Goal: Find specific page/section: Find specific page/section

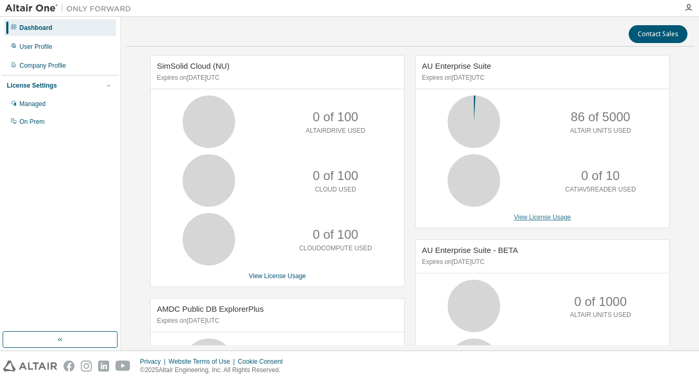
click at [542, 218] on link "View License Usage" at bounding box center [542, 217] width 57 height 7
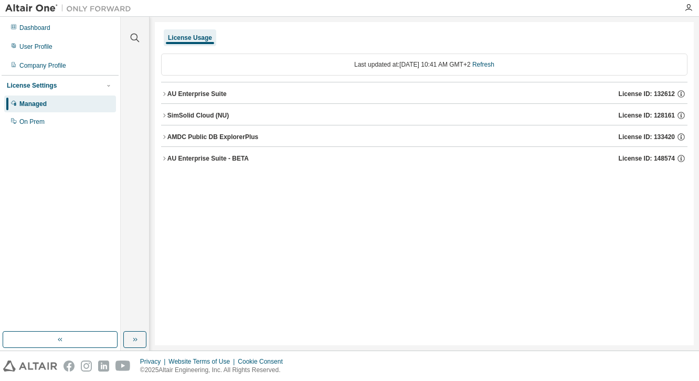
click at [188, 94] on div "AU Enterprise Suite" at bounding box center [197, 94] width 59 height 8
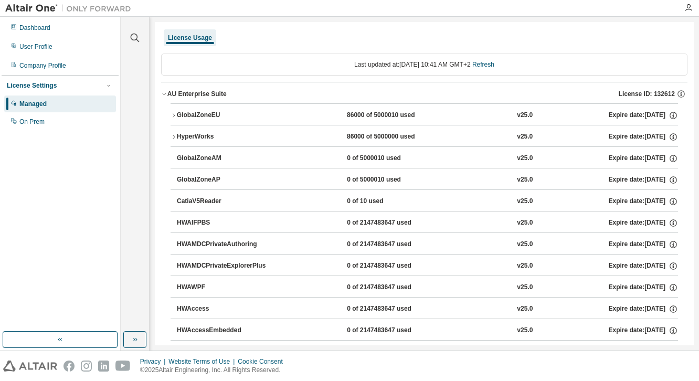
click at [171, 137] on icon "button" at bounding box center [174, 137] width 6 height 6
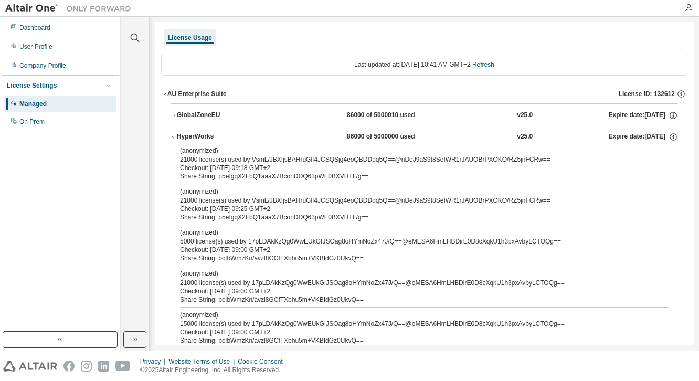
click at [171, 137] on icon "button" at bounding box center [174, 137] width 6 height 6
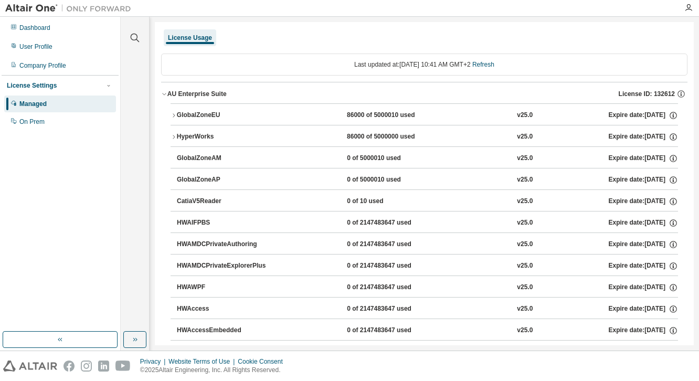
click at [171, 117] on icon "button" at bounding box center [174, 115] width 6 height 6
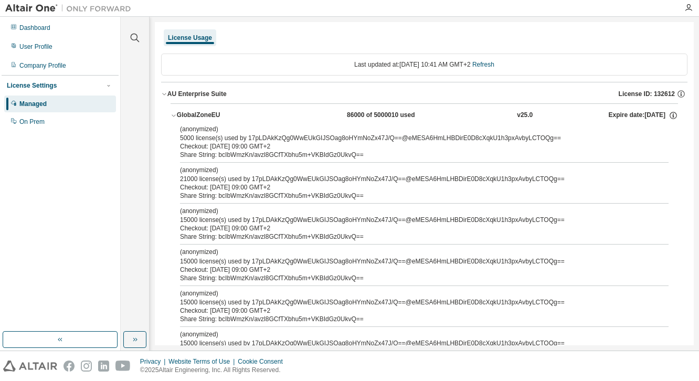
click at [171, 117] on icon "button" at bounding box center [174, 115] width 6 height 6
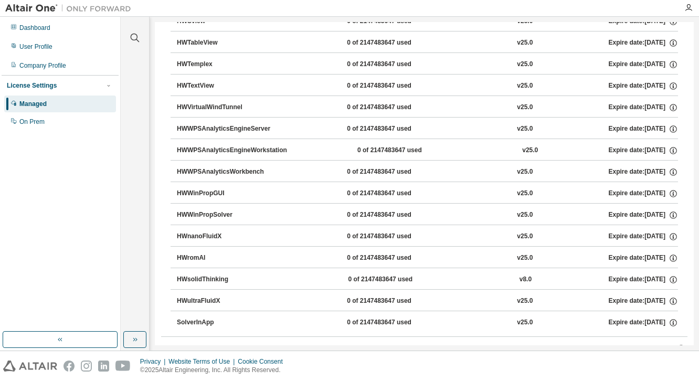
scroll to position [6953, 0]
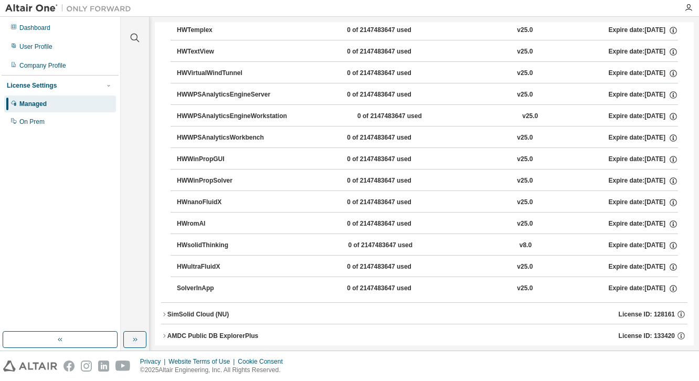
click at [212, 310] on div "SimSolid Cloud (NU)" at bounding box center [198, 314] width 61 height 8
click at [23, 117] on div "On Prem" at bounding box center [60, 121] width 112 height 17
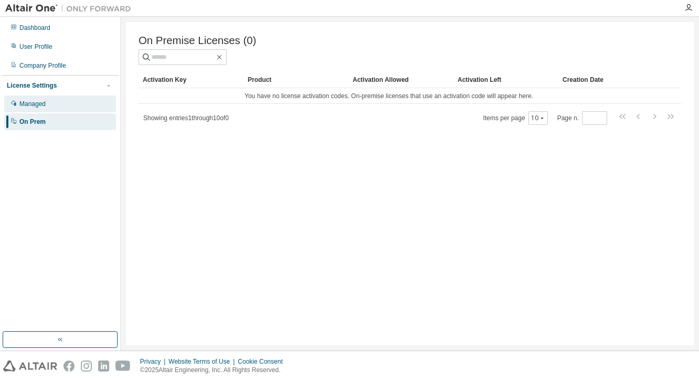
click at [61, 101] on div "Managed" at bounding box center [60, 104] width 112 height 17
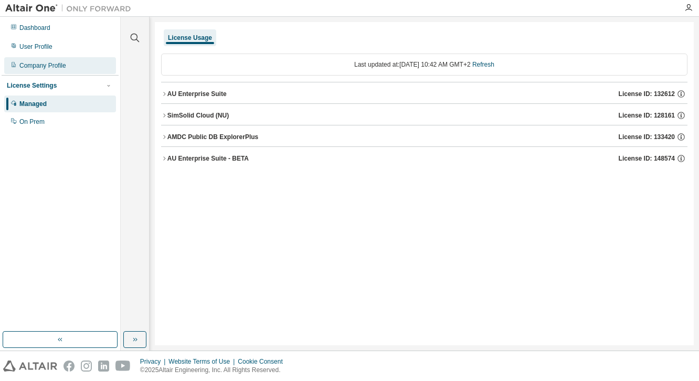
click at [71, 68] on div "Company Profile" at bounding box center [60, 65] width 112 height 17
